Goal: Information Seeking & Learning: Learn about a topic

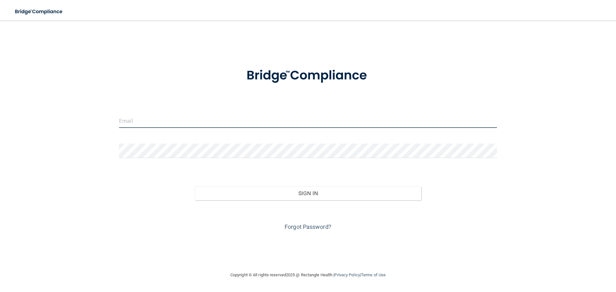
click at [151, 117] on input "email" at bounding box center [308, 121] width 378 height 14
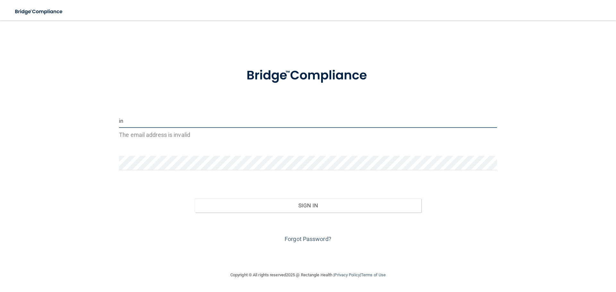
type input "i"
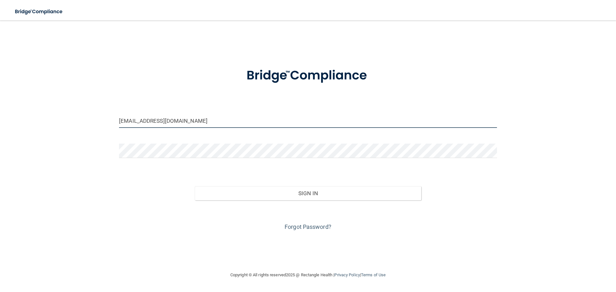
type input "[EMAIL_ADDRESS][DOMAIN_NAME]"
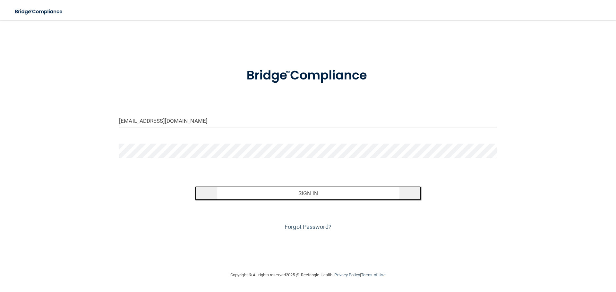
click at [315, 194] on button "Sign In" at bounding box center [308, 193] width 227 height 14
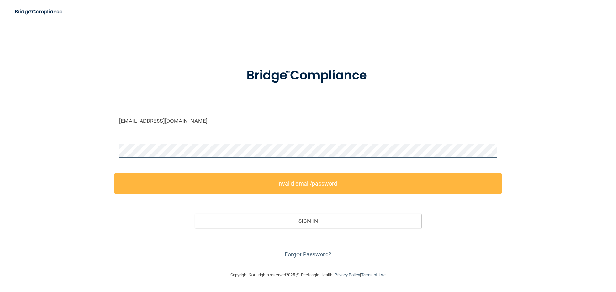
click at [28, 152] on div "[EMAIL_ADDRESS][DOMAIN_NAME] Invalid email/password. You don't have permission …" at bounding box center [308, 146] width 590 height 238
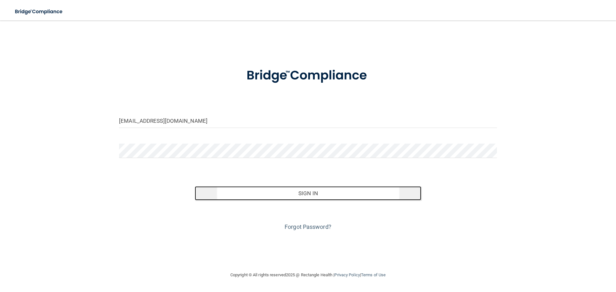
click at [307, 196] on button "Sign In" at bounding box center [308, 193] width 227 height 14
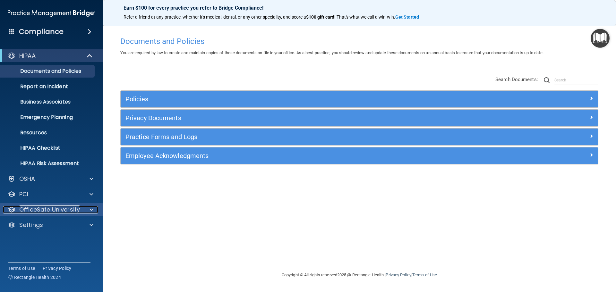
click at [92, 209] on span at bounding box center [92, 210] width 4 height 8
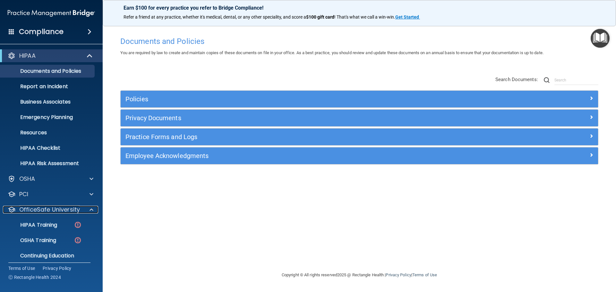
scroll to position [20, 0]
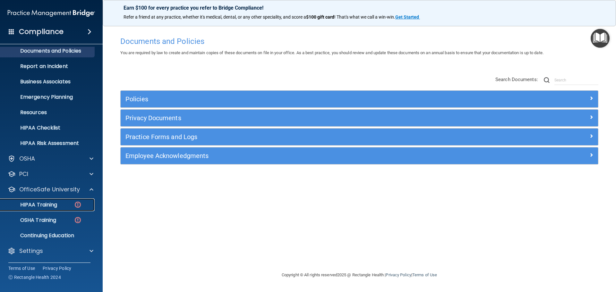
click at [78, 206] on img at bounding box center [78, 205] width 8 height 8
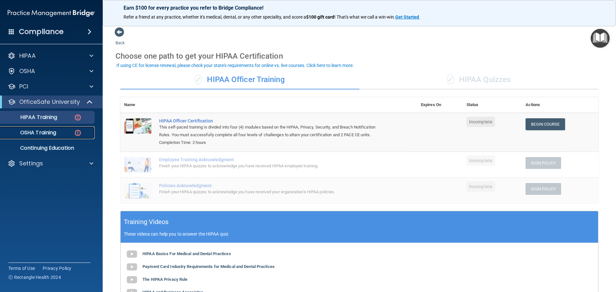
click at [79, 133] on img at bounding box center [78, 133] width 8 height 8
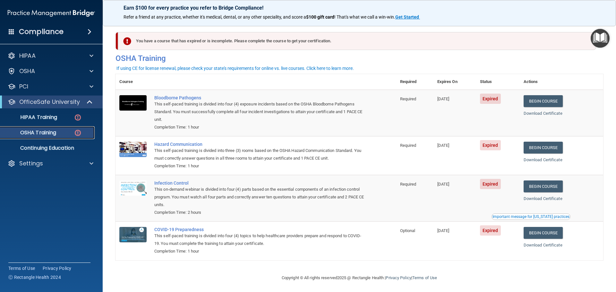
scroll to position [3, 0]
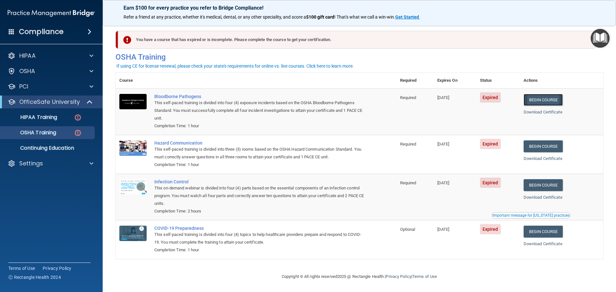
click at [545, 99] on link "Begin Course" at bounding box center [543, 100] width 39 height 12
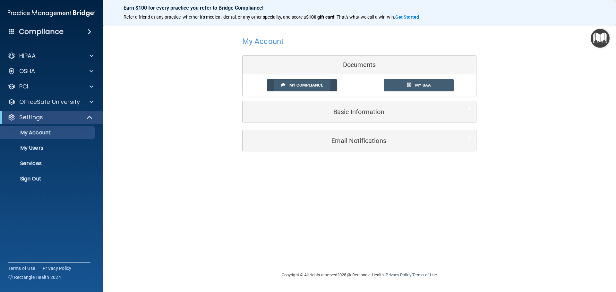
click at [317, 84] on span "My Compliance" at bounding box center [306, 85] width 34 height 5
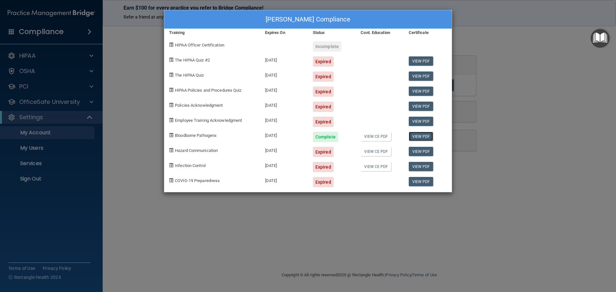
click at [418, 136] on link "View PDF" at bounding box center [421, 136] width 25 height 9
click at [120, 84] on div "Jenny Swyers's Compliance Training Expires On Status Cont. Education Certificat…" at bounding box center [308, 146] width 616 height 292
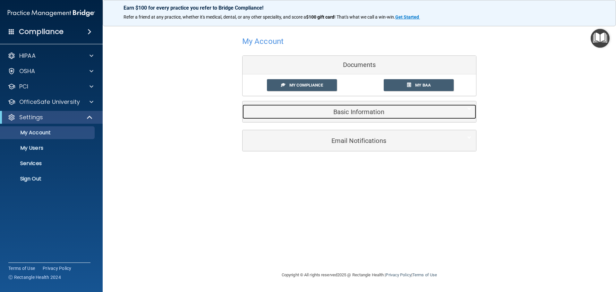
click at [350, 113] on h5 "Basic Information" at bounding box center [349, 111] width 204 height 7
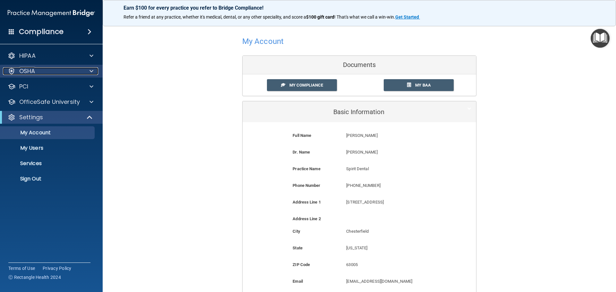
click at [95, 71] on div at bounding box center [90, 71] width 16 height 8
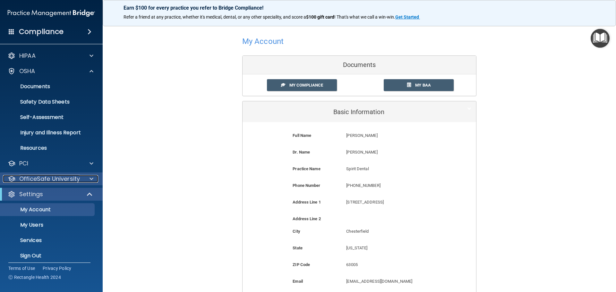
click at [82, 180] on div at bounding box center [90, 179] width 16 height 8
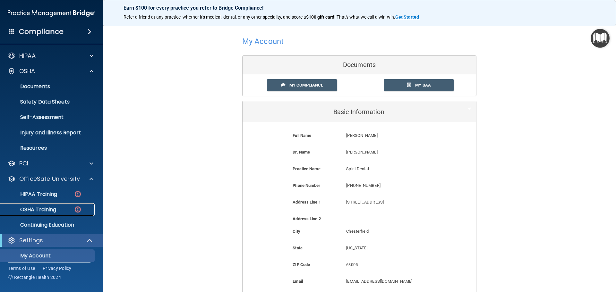
click at [75, 210] on img at bounding box center [78, 210] width 8 height 8
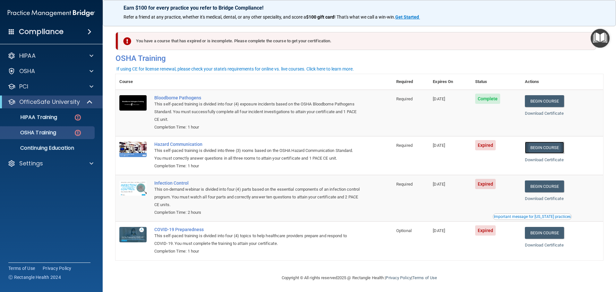
click at [539, 149] on link "Begin Course" at bounding box center [544, 148] width 39 height 12
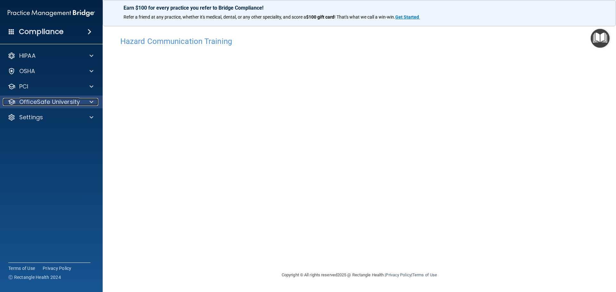
click at [93, 102] on span at bounding box center [92, 102] width 4 height 8
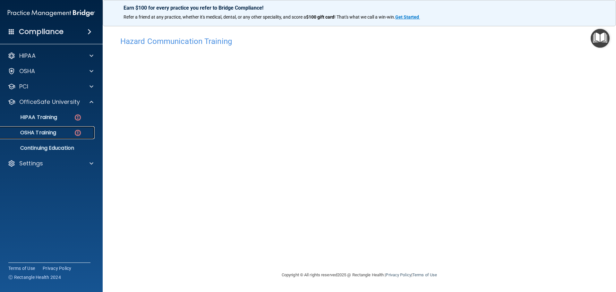
click at [52, 133] on p "OSHA Training" at bounding box center [30, 133] width 52 height 6
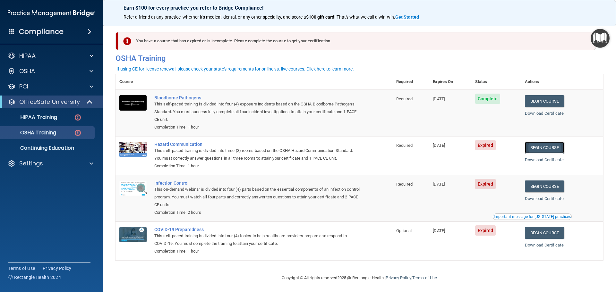
click at [554, 149] on link "Begin Course" at bounding box center [544, 148] width 39 height 12
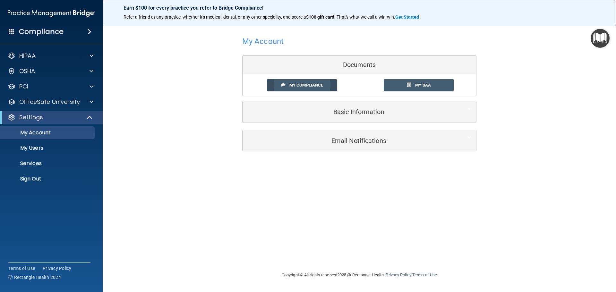
click at [294, 83] on span "My Compliance" at bounding box center [306, 85] width 34 height 5
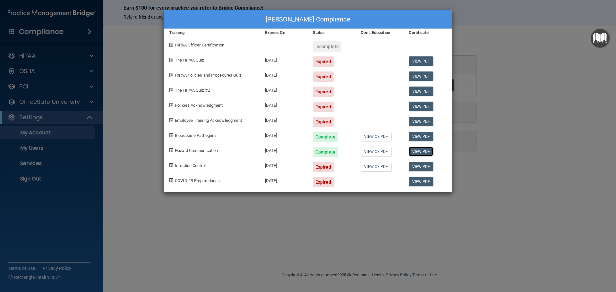
click at [419, 151] on link "View PDF" at bounding box center [421, 151] width 25 height 9
click at [52, 102] on div "Jenny Swyers's Compliance Training Expires On Status Cont. Education Certificat…" at bounding box center [308, 146] width 616 height 292
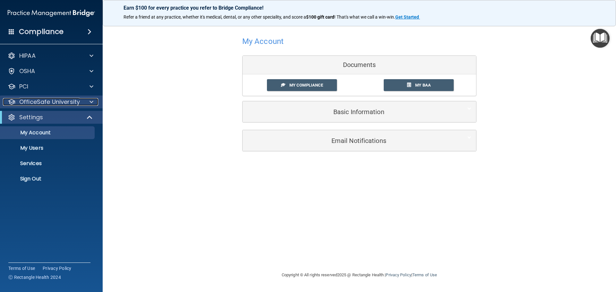
click at [73, 103] on p "OfficeSafe University" at bounding box center [49, 102] width 61 height 8
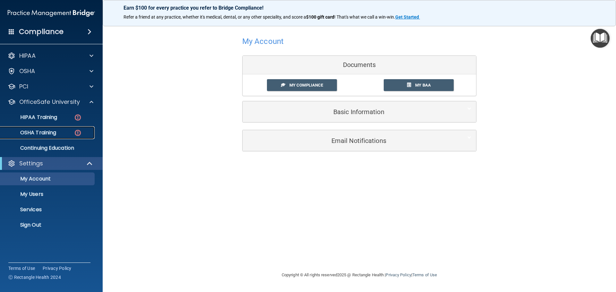
click at [63, 132] on div "OSHA Training" at bounding box center [48, 133] width 88 height 6
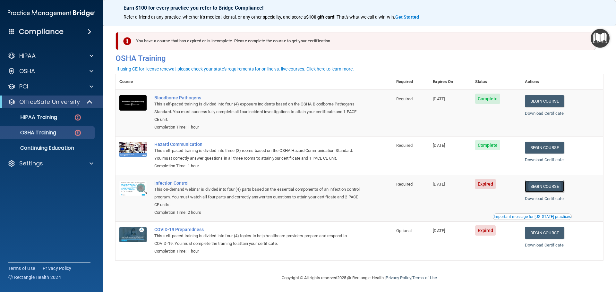
click at [537, 186] on link "Begin Course" at bounding box center [544, 187] width 39 height 12
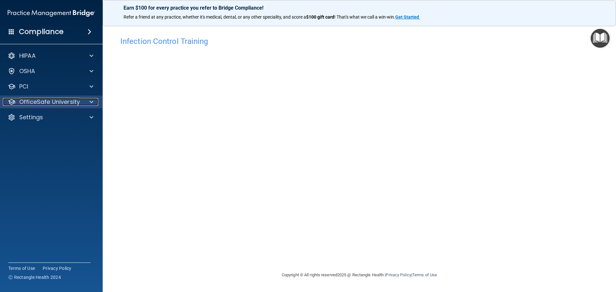
click at [43, 105] on p "OfficeSafe University" at bounding box center [49, 102] width 61 height 8
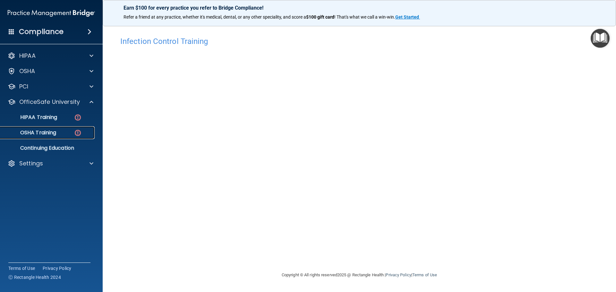
click at [42, 132] on p "OSHA Training" at bounding box center [30, 133] width 52 height 6
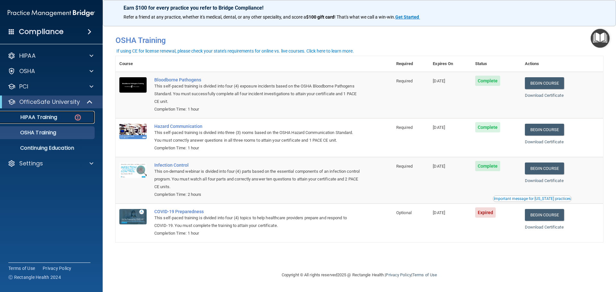
click at [52, 117] on p "HIPAA Training" at bounding box center [30, 117] width 53 height 6
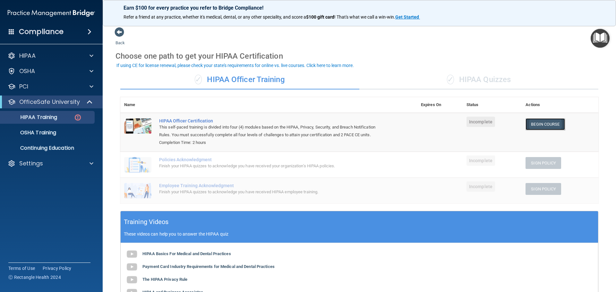
click at [545, 123] on link "Begin Course" at bounding box center [545, 124] width 39 height 12
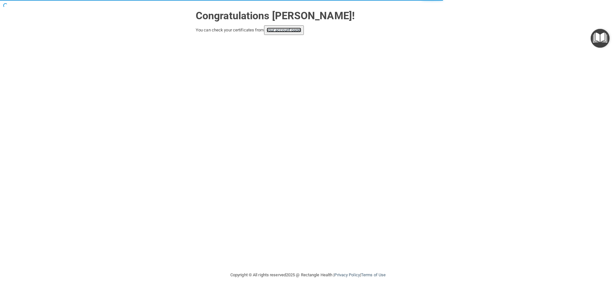
click at [287, 32] on link "your account page!" at bounding box center [284, 30] width 35 height 5
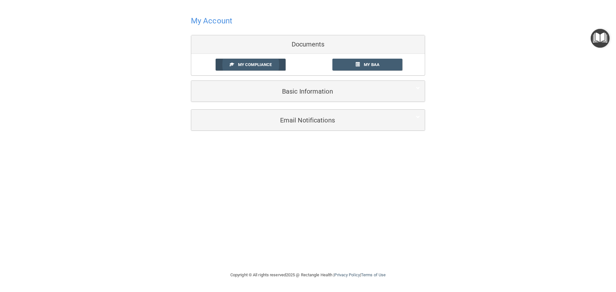
click at [249, 64] on span "My Compliance" at bounding box center [255, 64] width 34 height 5
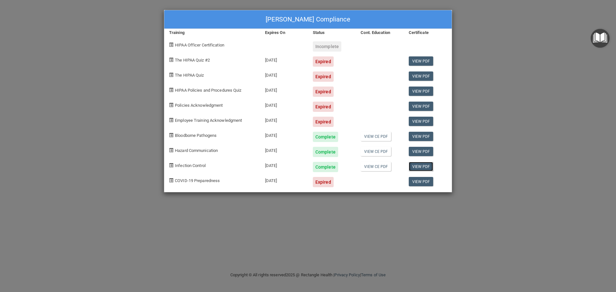
click at [429, 168] on link "View PDF" at bounding box center [421, 166] width 25 height 9
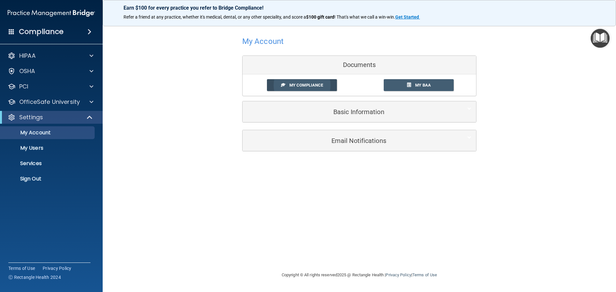
click at [309, 83] on span "My Compliance" at bounding box center [306, 85] width 34 height 5
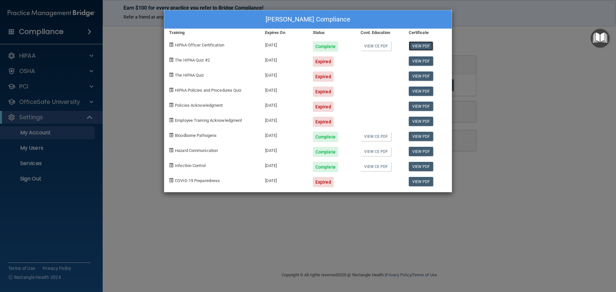
click at [419, 46] on link "View PDF" at bounding box center [421, 45] width 25 height 9
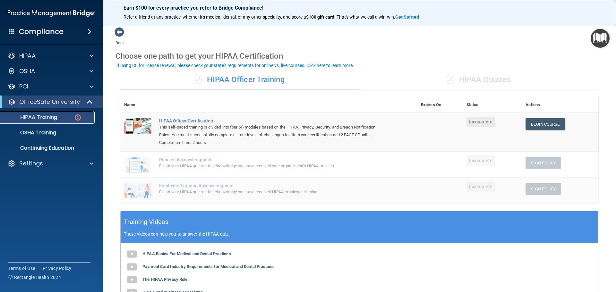
click at [74, 115] on img at bounding box center [78, 118] width 8 height 8
click at [90, 102] on span at bounding box center [90, 102] width 5 height 8
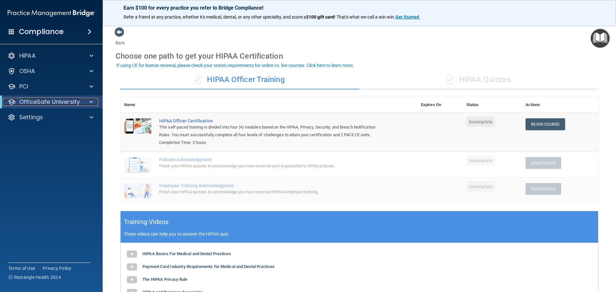
click at [90, 102] on span at bounding box center [91, 102] width 4 height 8
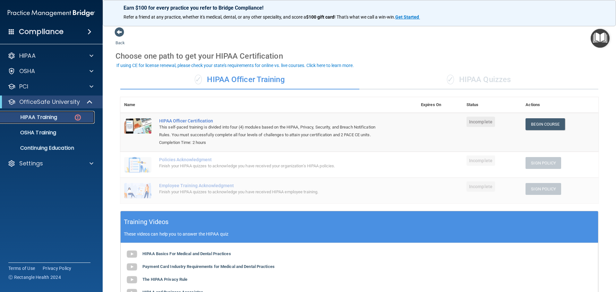
click at [77, 118] on img at bounding box center [78, 118] width 8 height 8
click at [245, 162] on div "Policies Acknowledgment" at bounding box center [272, 159] width 226 height 5
click at [38, 134] on p "OSHA Training" at bounding box center [30, 133] width 52 height 6
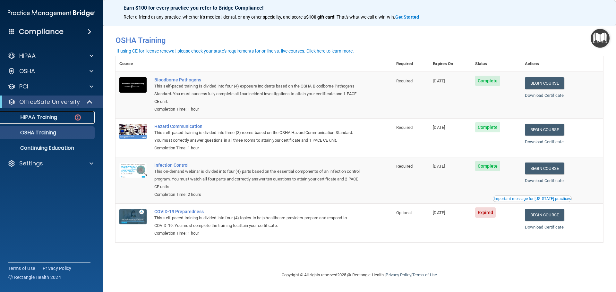
click at [40, 117] on p "HIPAA Training" at bounding box center [30, 117] width 53 height 6
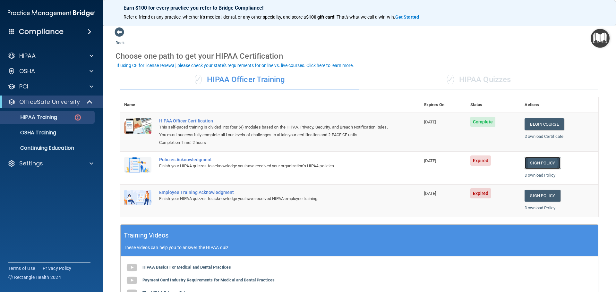
click at [545, 162] on link "Sign Policy" at bounding box center [543, 163] width 36 height 12
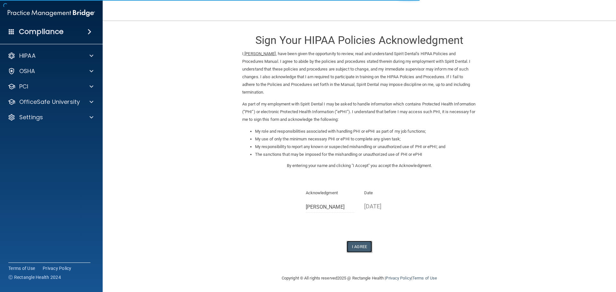
click at [356, 244] on button "I Agree" at bounding box center [360, 247] width 26 height 12
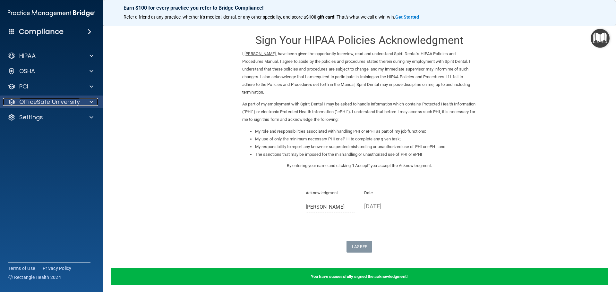
click at [50, 102] on p "OfficeSafe University" at bounding box center [49, 102] width 61 height 8
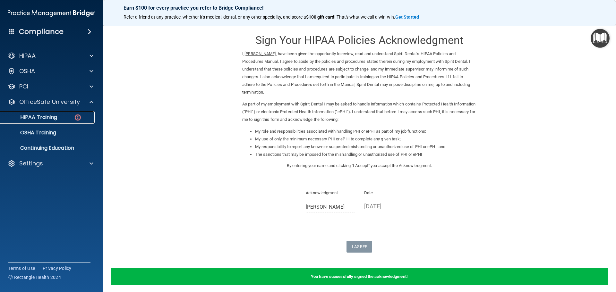
click at [47, 117] on p "HIPAA Training" at bounding box center [30, 117] width 53 height 6
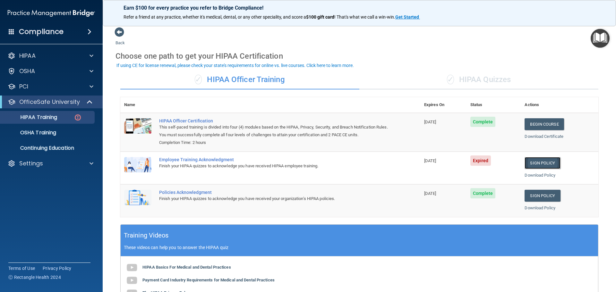
click at [535, 163] on link "Sign Policy" at bounding box center [543, 163] width 36 height 12
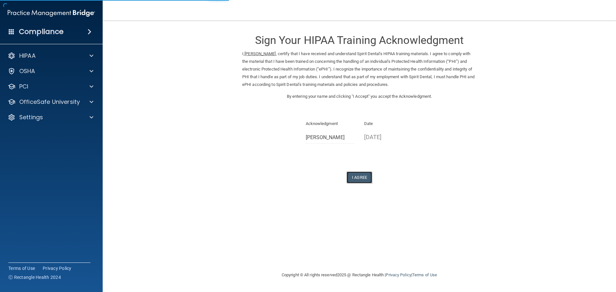
click at [357, 178] on button "I Agree" at bounding box center [360, 178] width 26 height 12
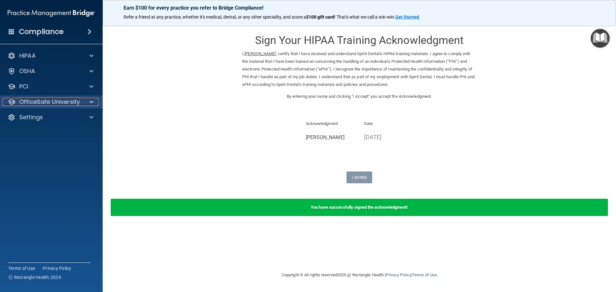
click at [90, 103] on span at bounding box center [92, 102] width 4 height 8
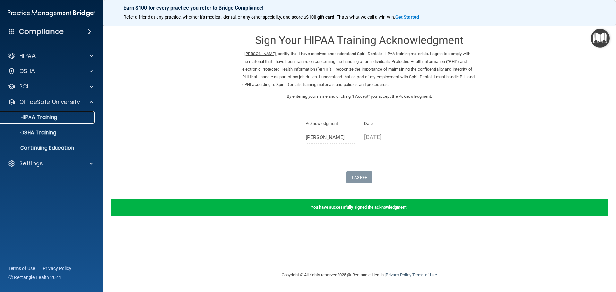
click at [46, 119] on p "HIPAA Training" at bounding box center [30, 117] width 53 height 6
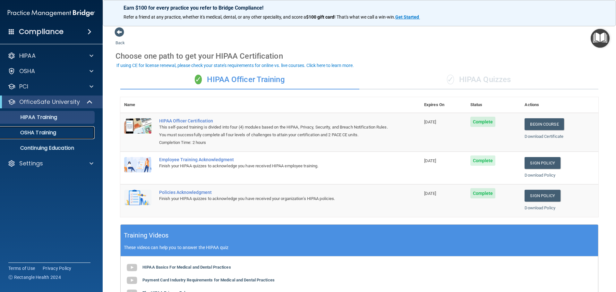
click at [40, 132] on p "OSHA Training" at bounding box center [30, 133] width 52 height 6
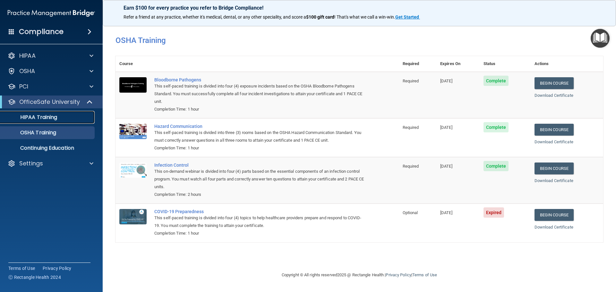
click at [40, 115] on p "HIPAA Training" at bounding box center [30, 117] width 53 height 6
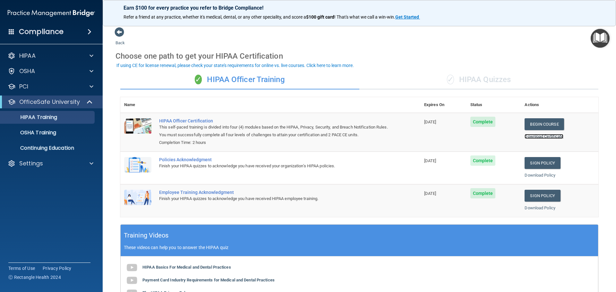
click at [529, 137] on link "Download Certificate" at bounding box center [544, 136] width 39 height 5
click at [529, 123] on link "Begin Course" at bounding box center [544, 124] width 39 height 12
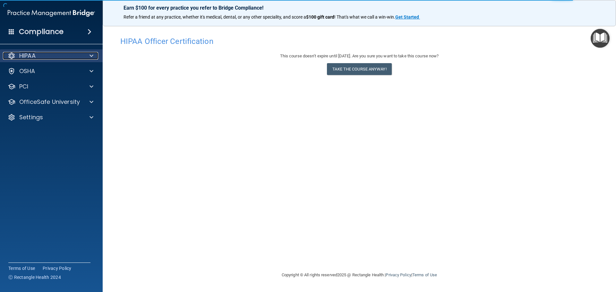
click at [34, 53] on p "HIPAA" at bounding box center [27, 56] width 16 height 8
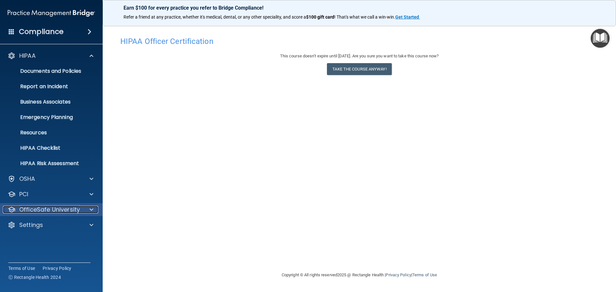
click at [44, 208] on p "OfficeSafe University" at bounding box center [49, 210] width 61 height 8
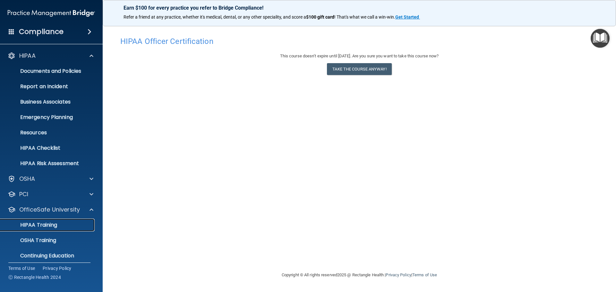
click at [46, 223] on p "HIPAA Training" at bounding box center [30, 225] width 53 height 6
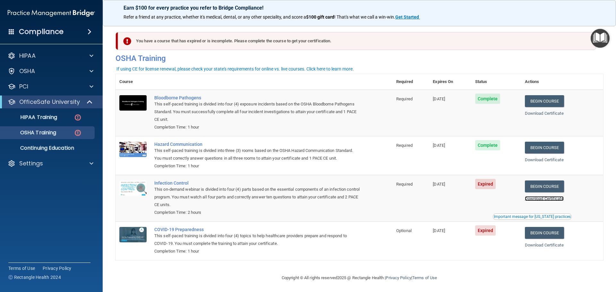
click at [548, 200] on link "Download Certificate" at bounding box center [544, 198] width 39 height 5
click at [47, 117] on p "HIPAA Training" at bounding box center [30, 117] width 53 height 6
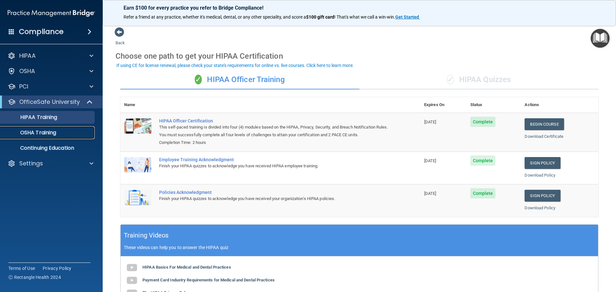
click at [47, 134] on p "OSHA Training" at bounding box center [30, 133] width 52 height 6
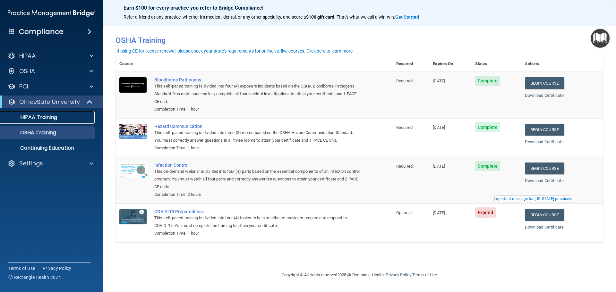
click at [43, 117] on p "HIPAA Training" at bounding box center [30, 117] width 53 height 6
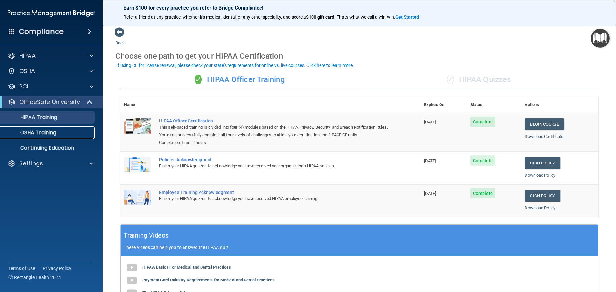
click at [39, 133] on p "OSHA Training" at bounding box center [30, 133] width 52 height 6
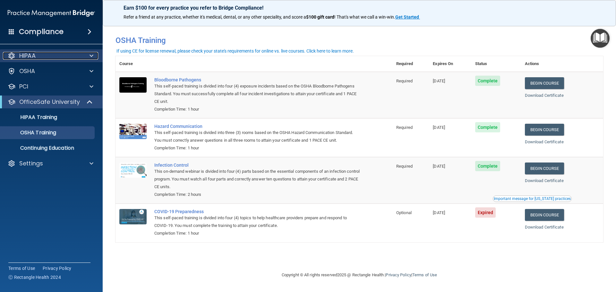
click at [49, 56] on div "HIPAA" at bounding box center [43, 56] width 80 height 8
